Goal: Find specific page/section: Find specific page/section

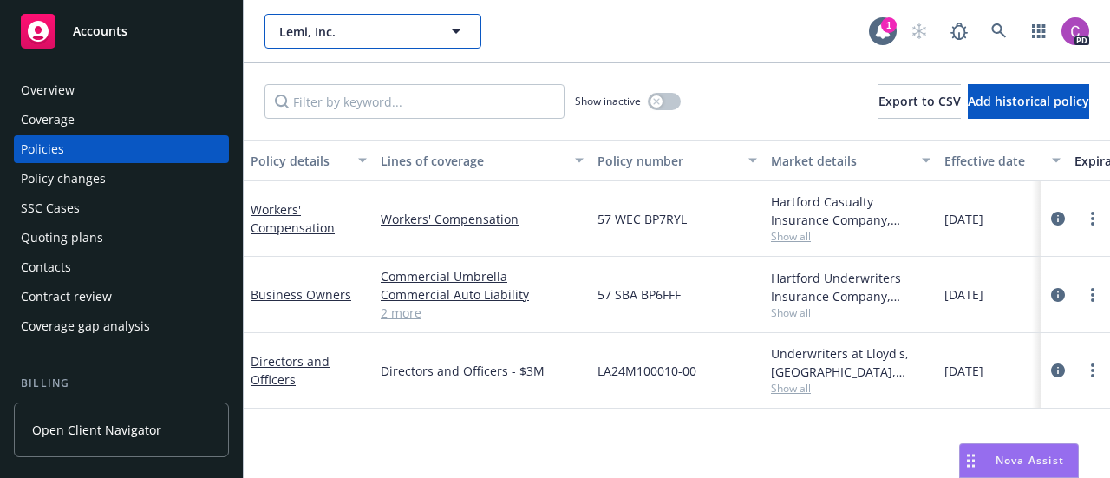
click at [455, 36] on icon "button" at bounding box center [456, 31] width 21 height 21
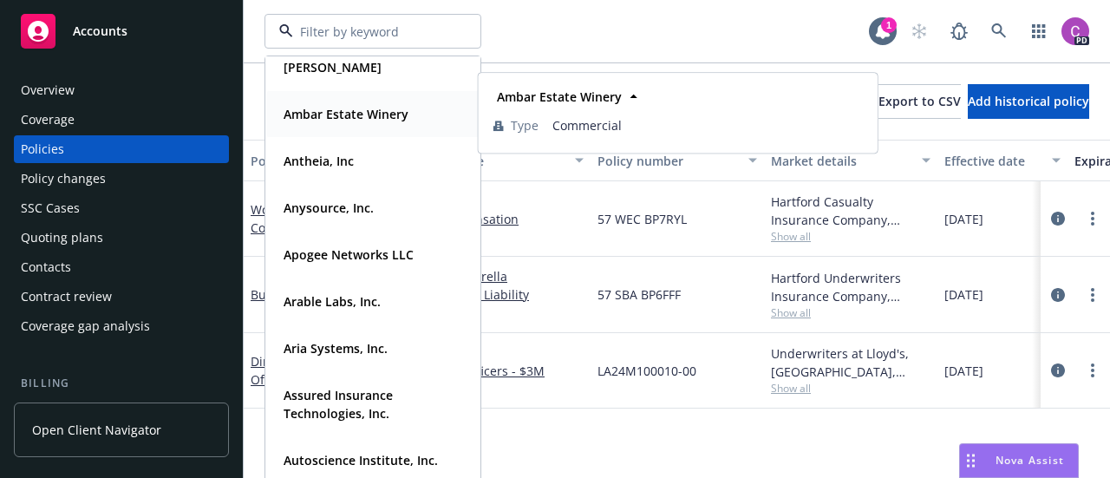
scroll to position [201, 0]
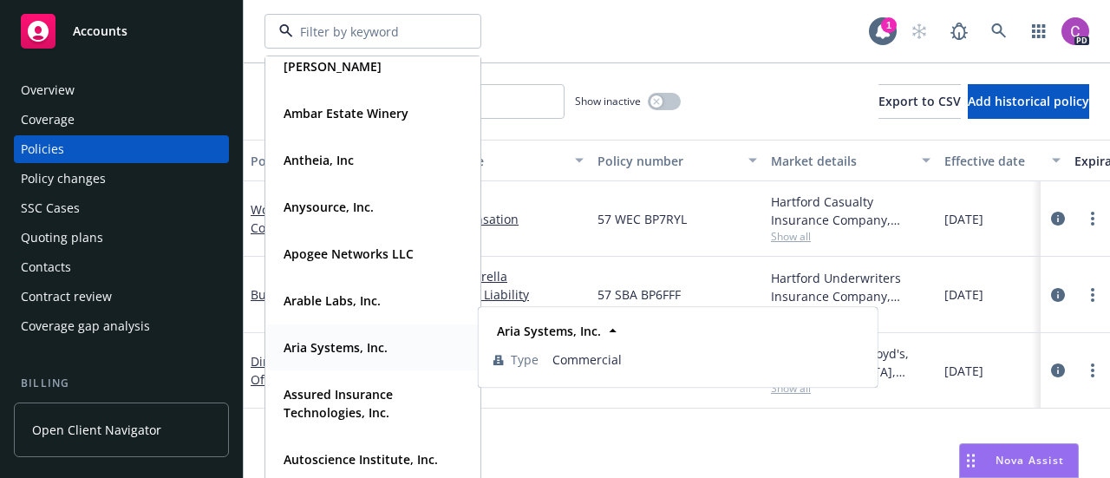
click at [336, 351] on strong "Aria Systems, Inc." at bounding box center [336, 347] width 104 height 16
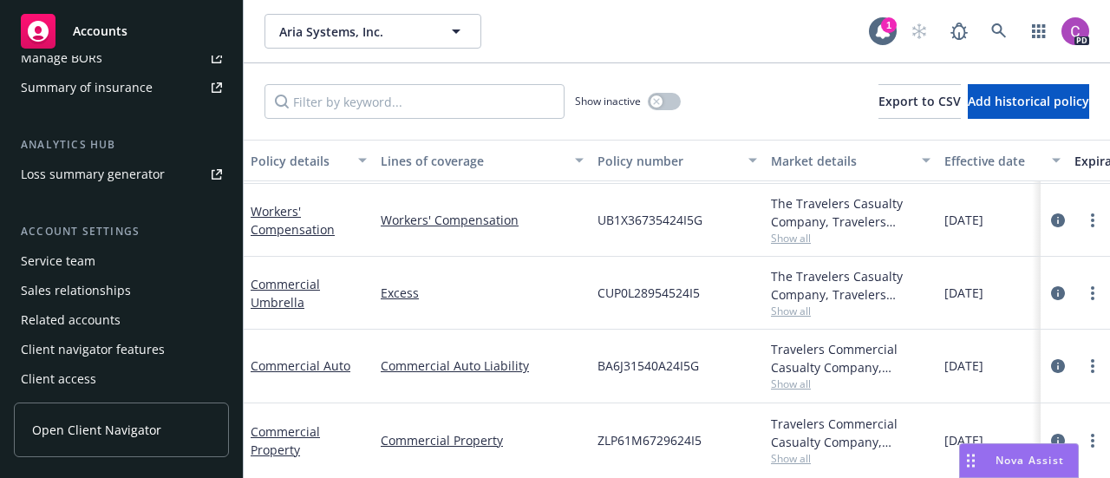
scroll to position [622, 0]
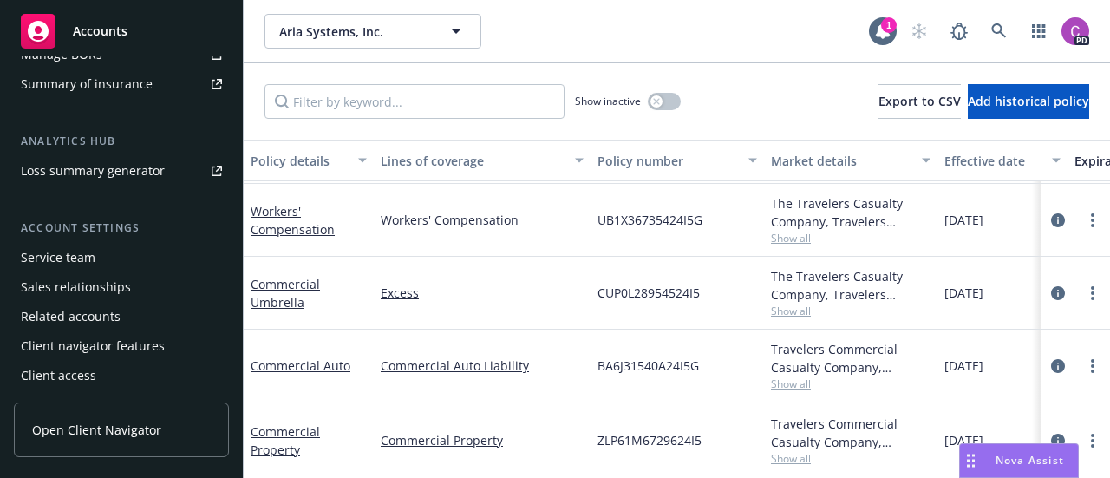
click at [77, 264] on div "Service team" at bounding box center [58, 258] width 75 height 28
